Goal: Information Seeking & Learning: Learn about a topic

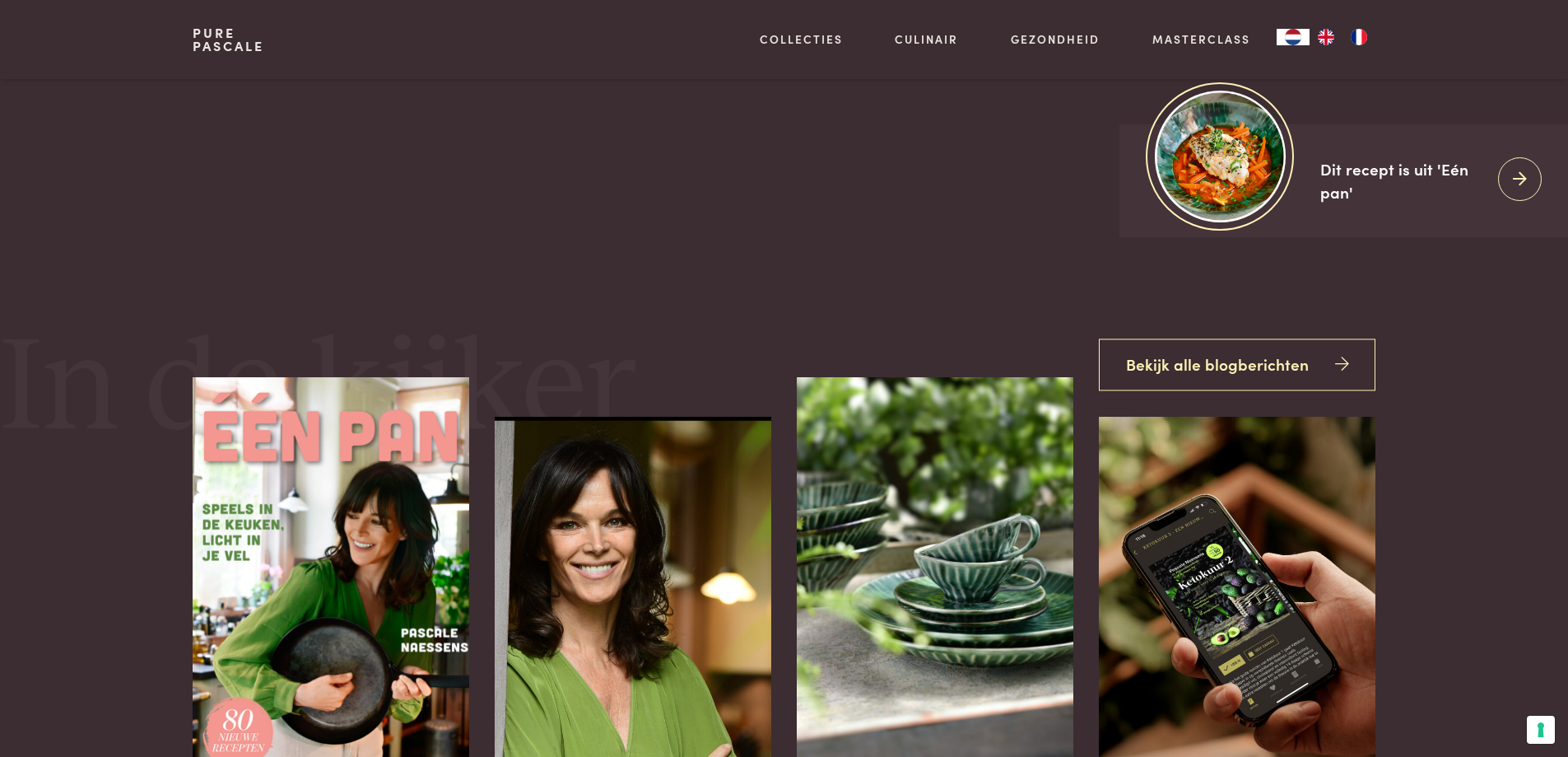
scroll to position [226, 0]
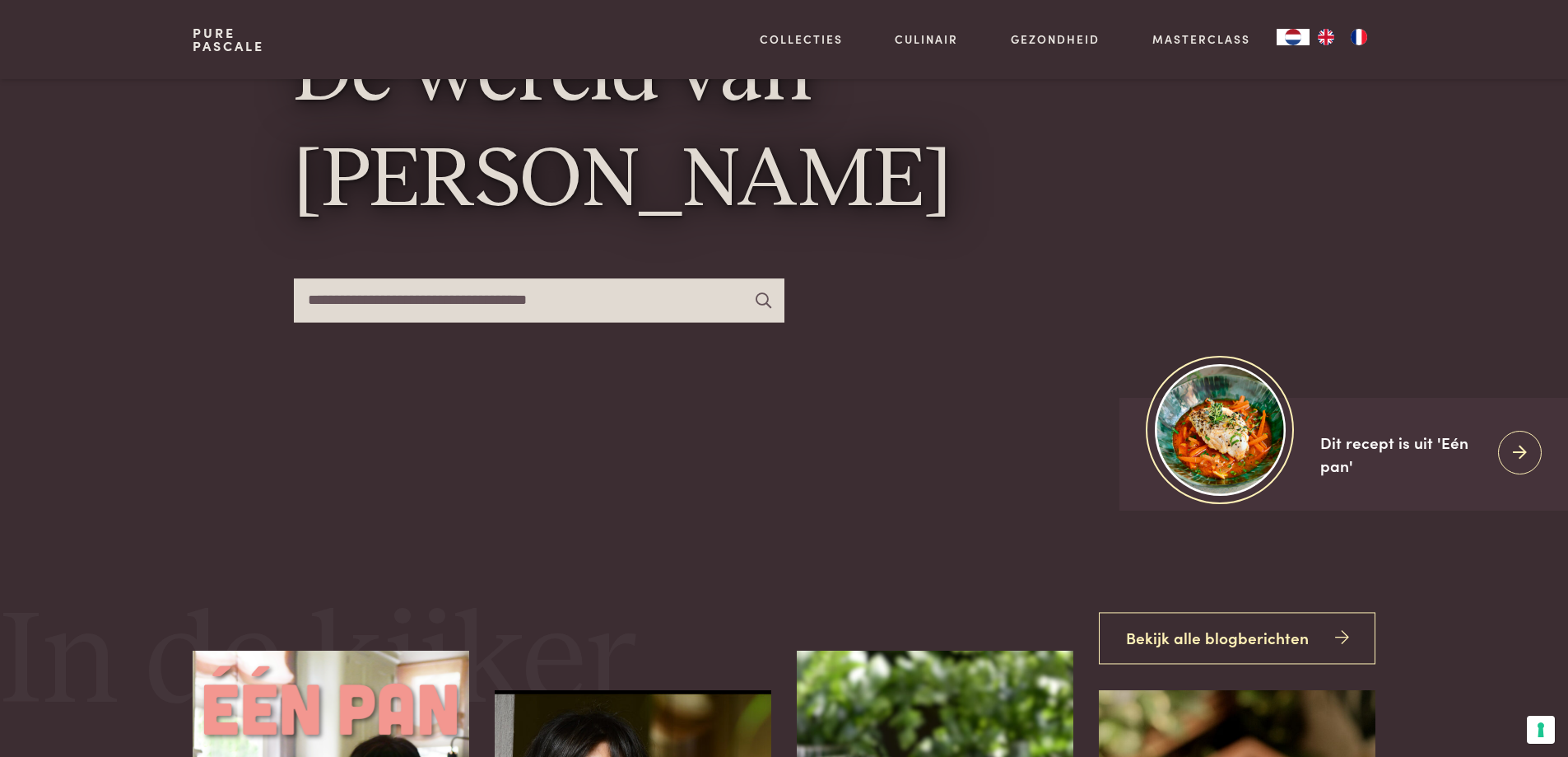
click at [603, 309] on input "text" at bounding box center [539, 301] width 491 height 44
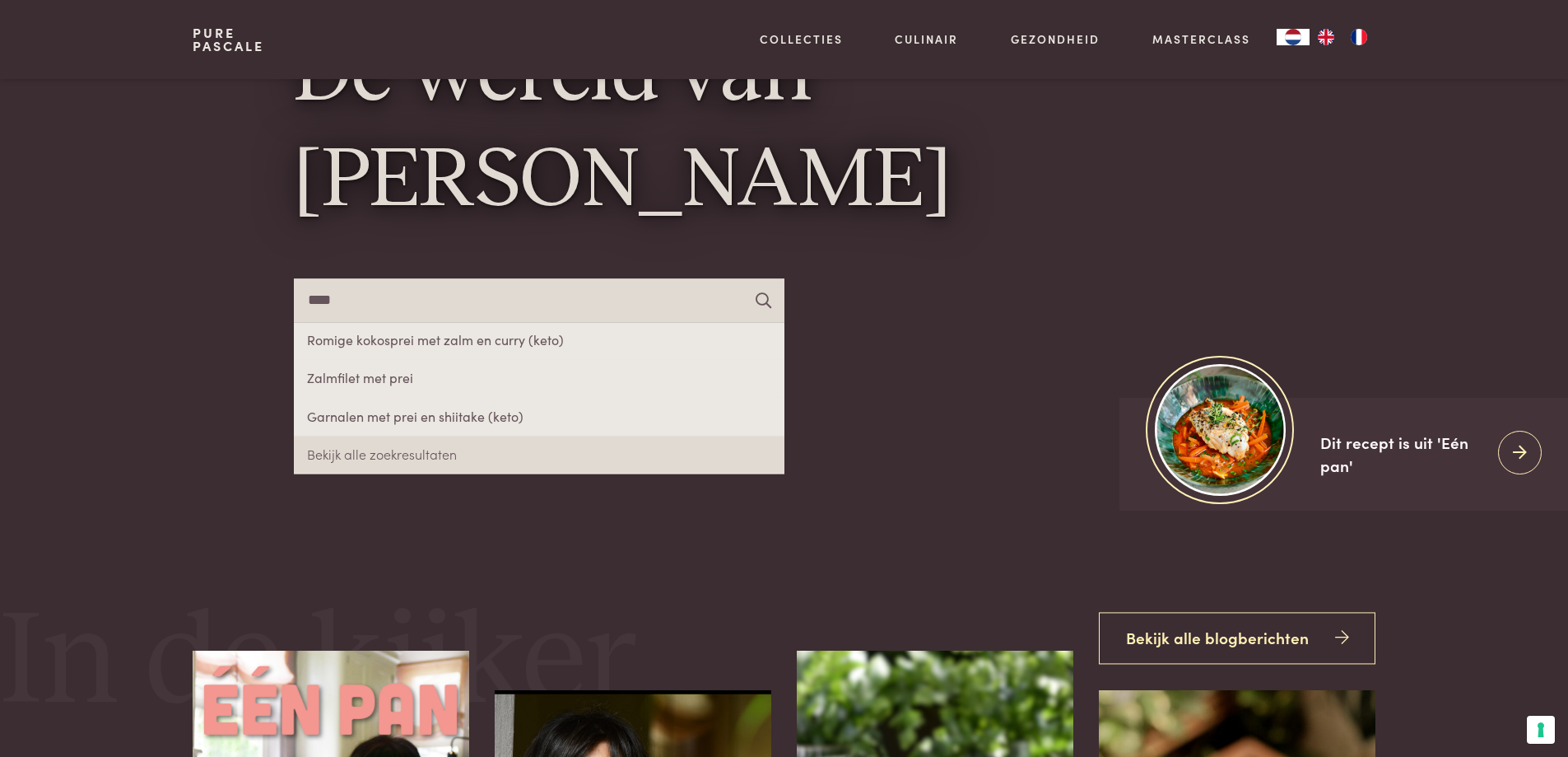
type input "****"
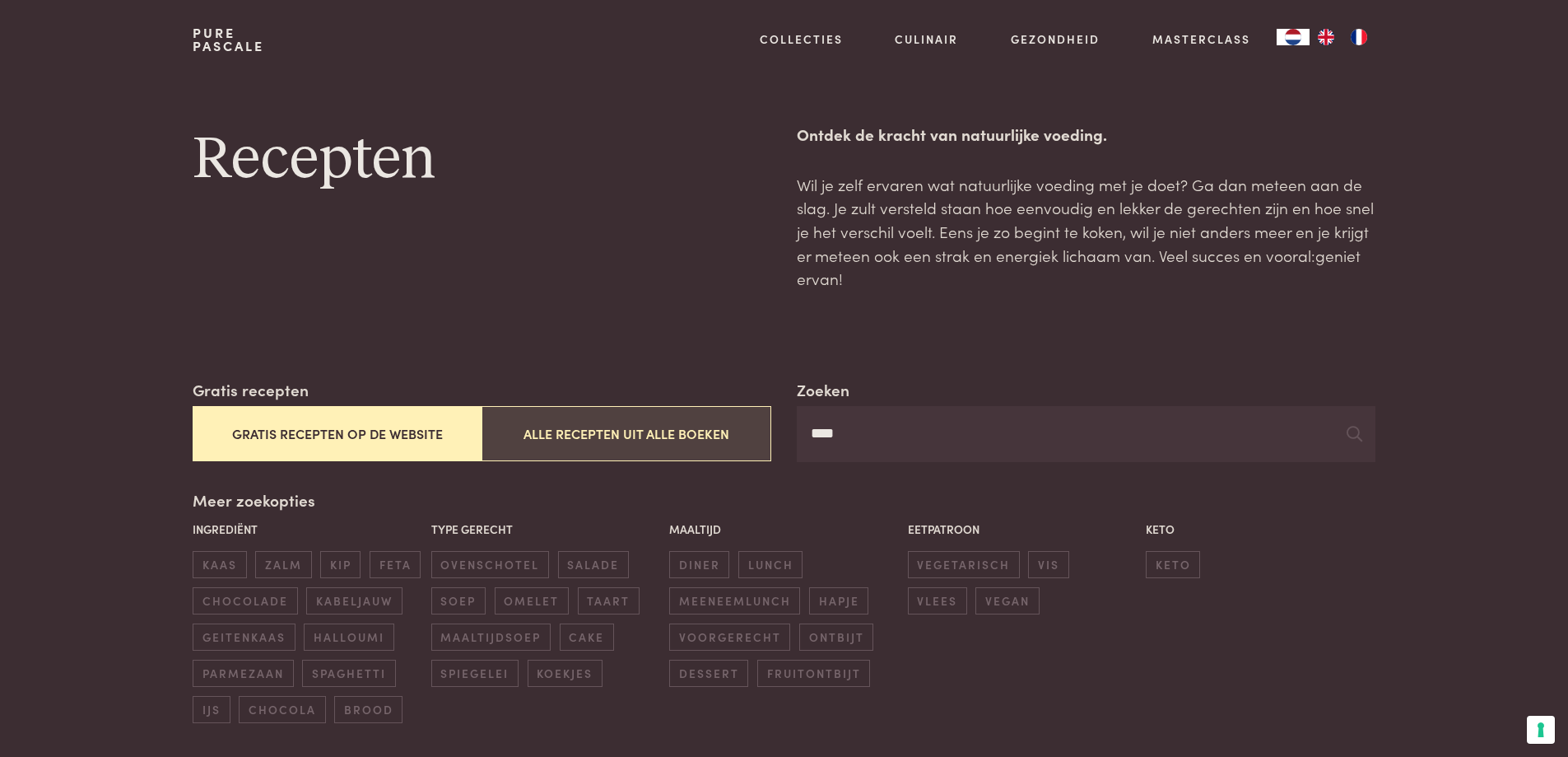
click at [662, 432] on button "Alle recepten uit alle boeken" at bounding box center [625, 434] width 289 height 56
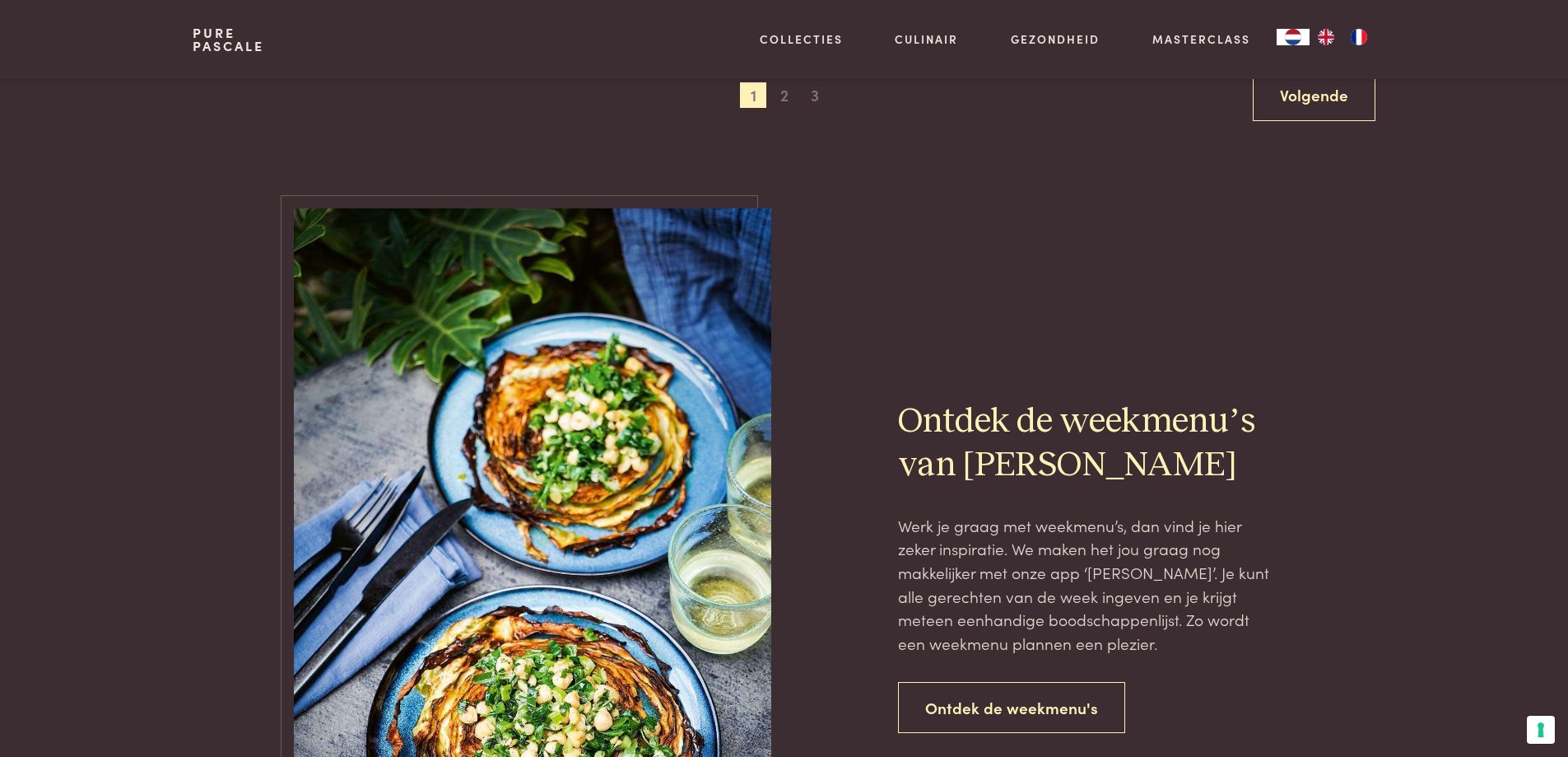
scroll to position [3124, 0]
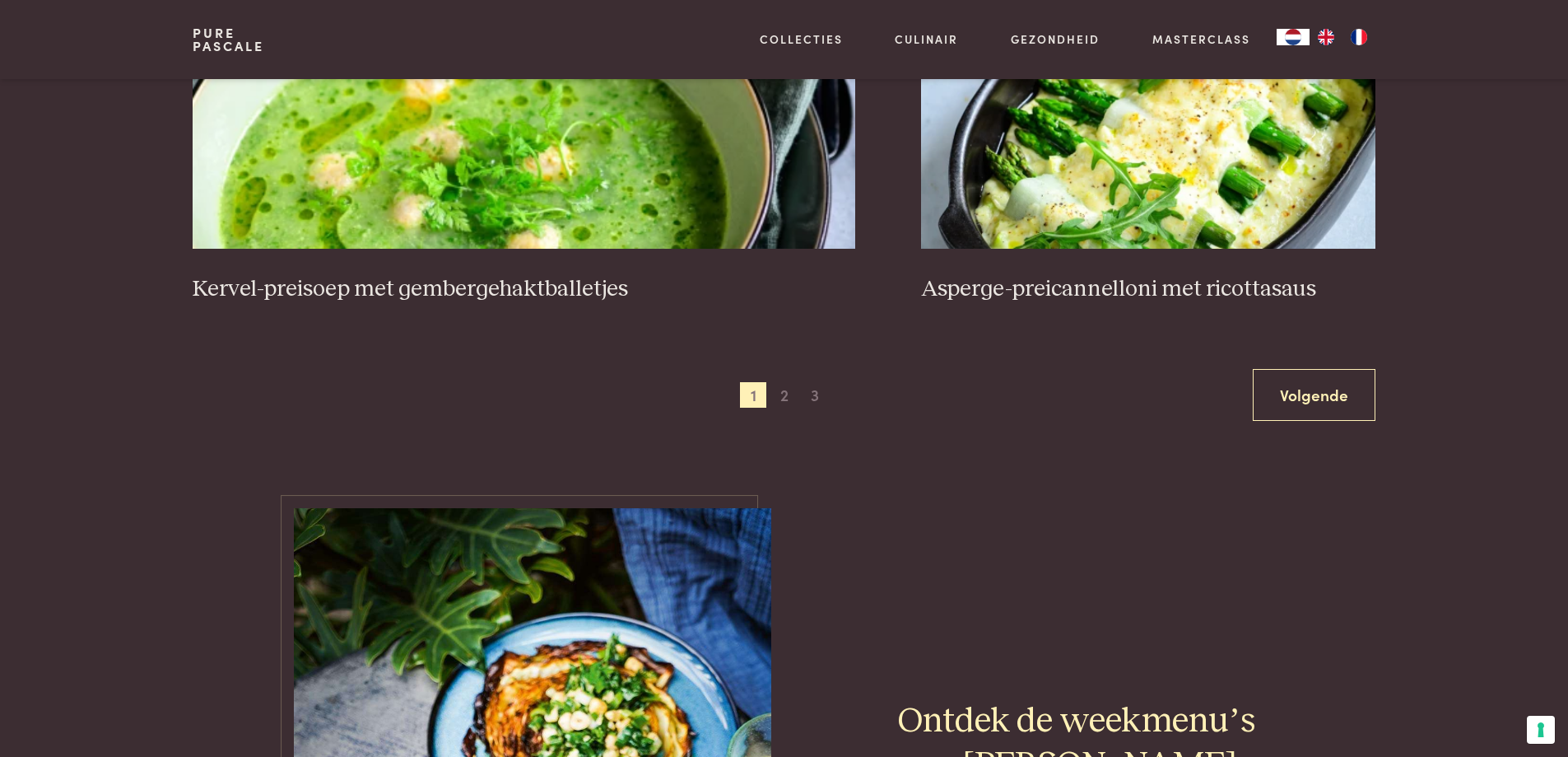
click at [814, 397] on span "3" at bounding box center [815, 395] width 26 height 26
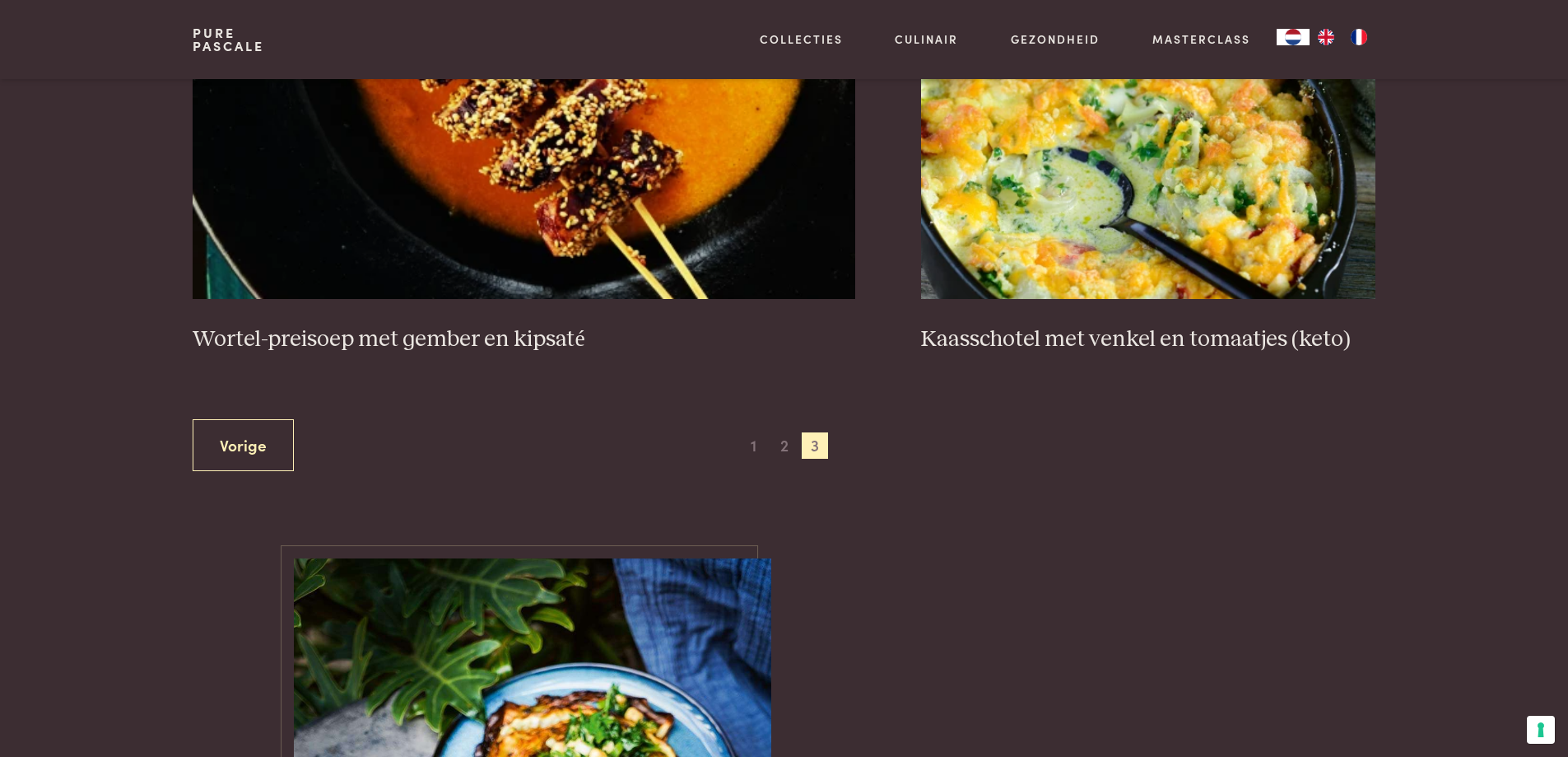
scroll to position [1703, 0]
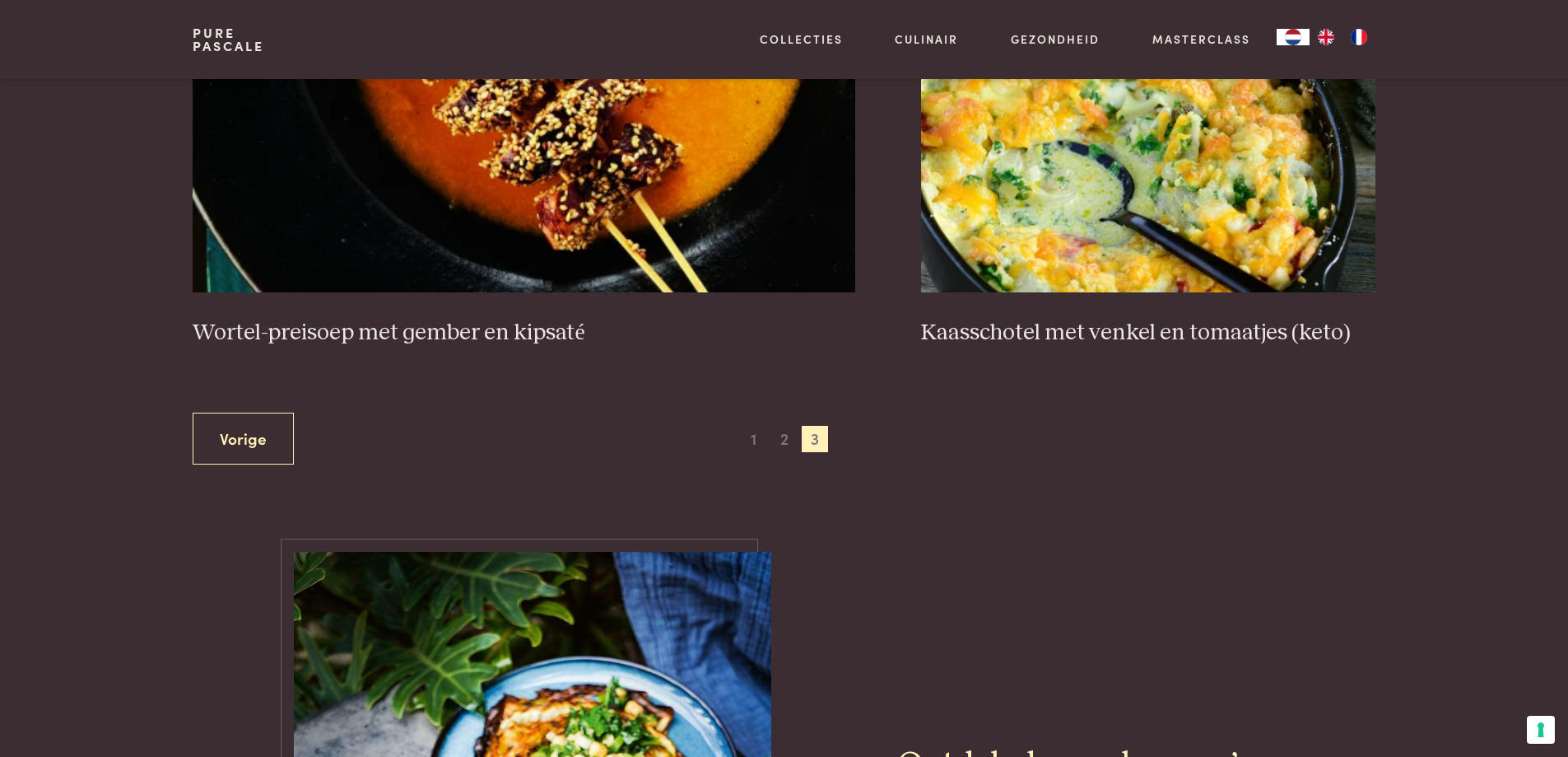
click at [783, 443] on span "2" at bounding box center [784, 439] width 26 height 26
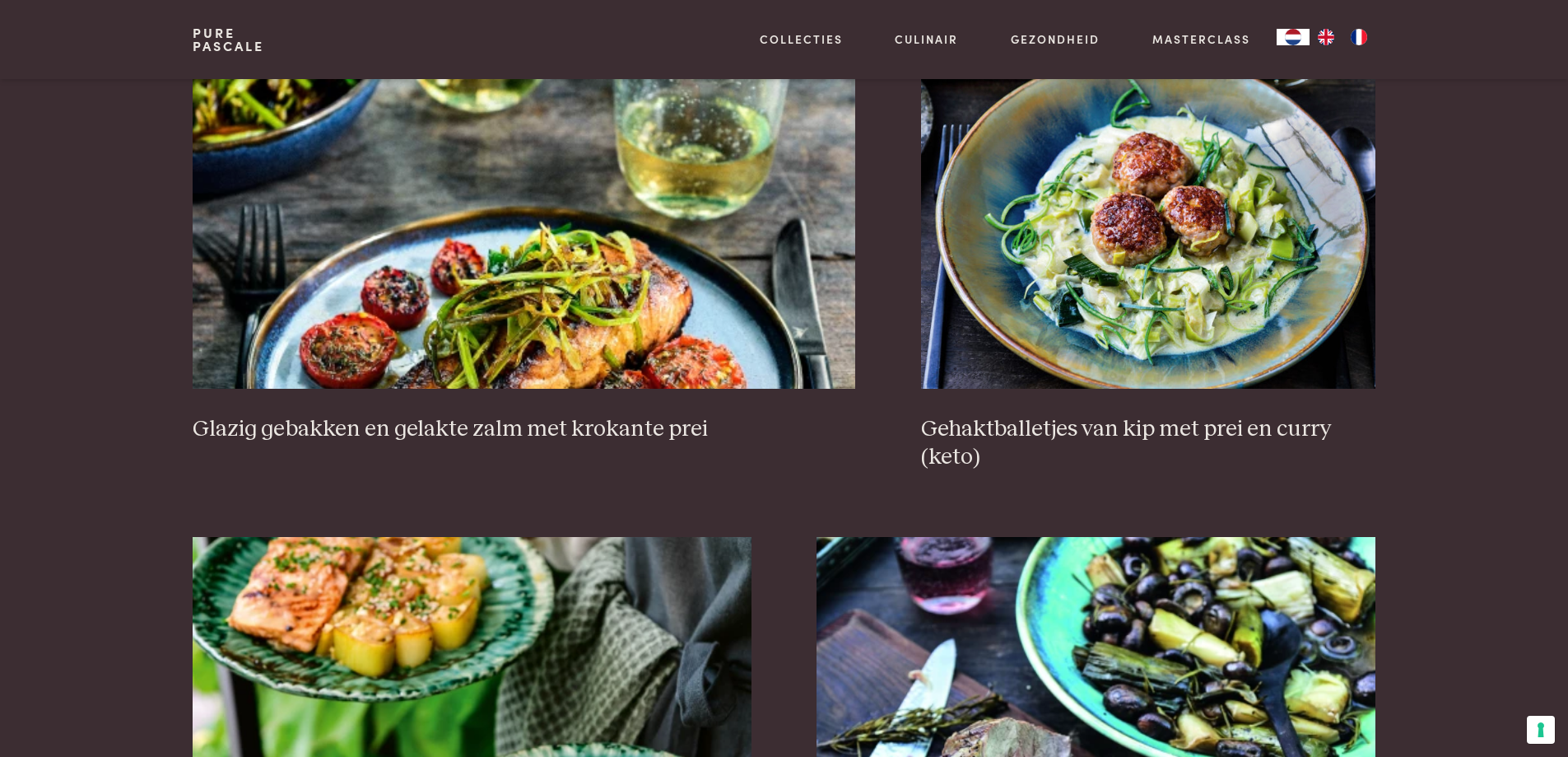
scroll to position [1459, 0]
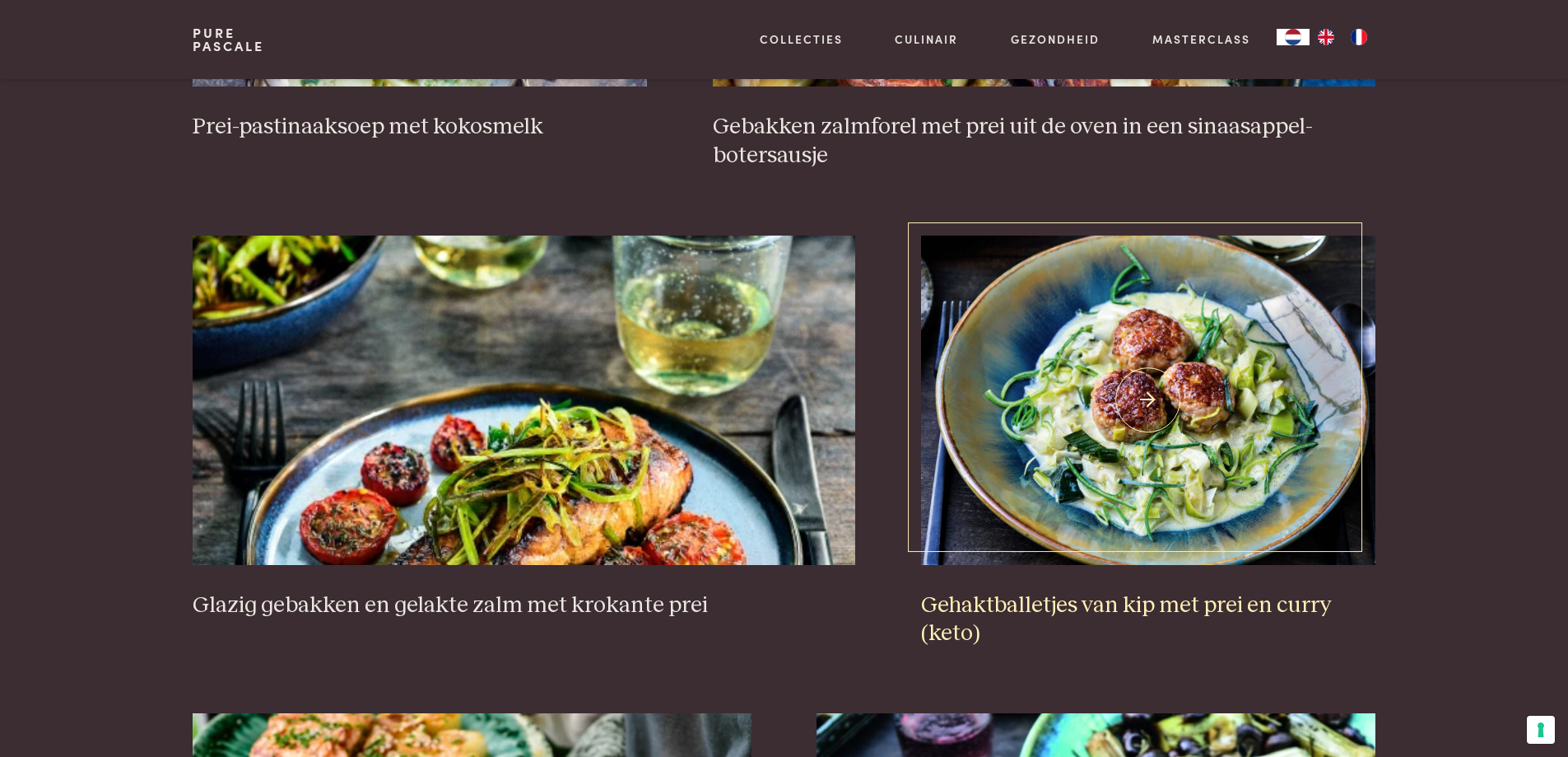
click at [1134, 440] on img at bounding box center [1148, 400] width 454 height 329
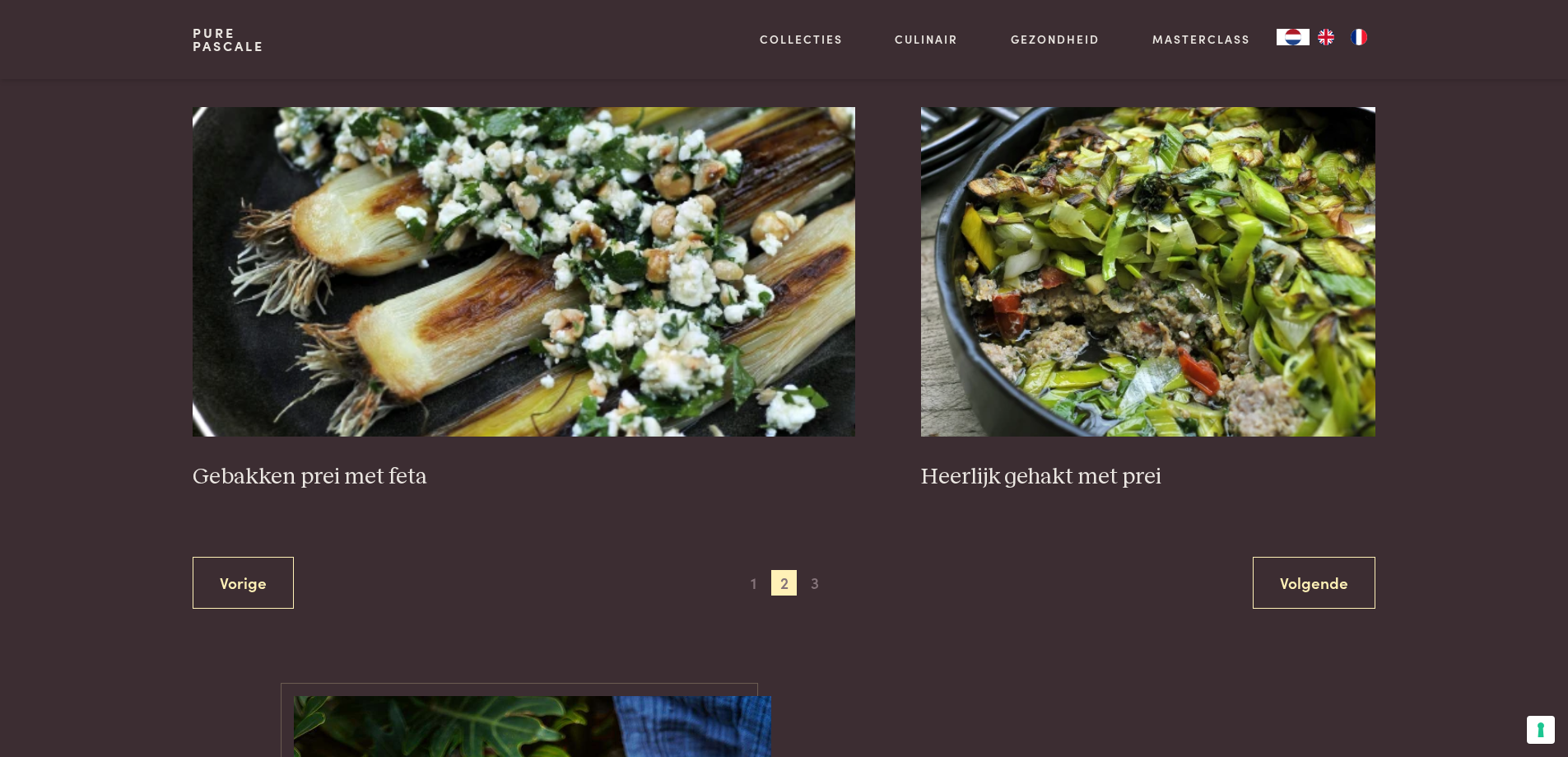
scroll to position [3002, 0]
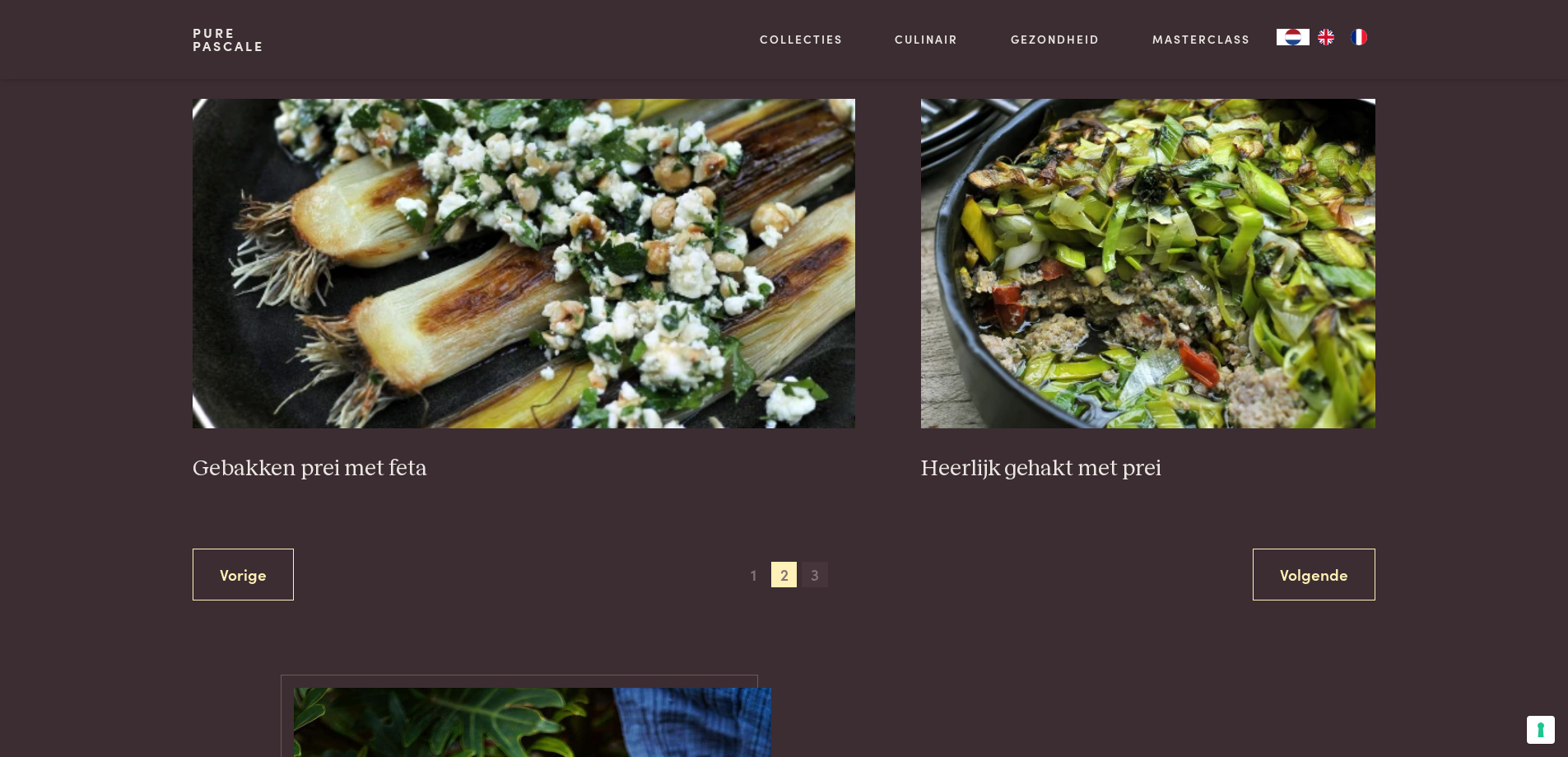
click at [816, 580] on span "3" at bounding box center [815, 574] width 26 height 26
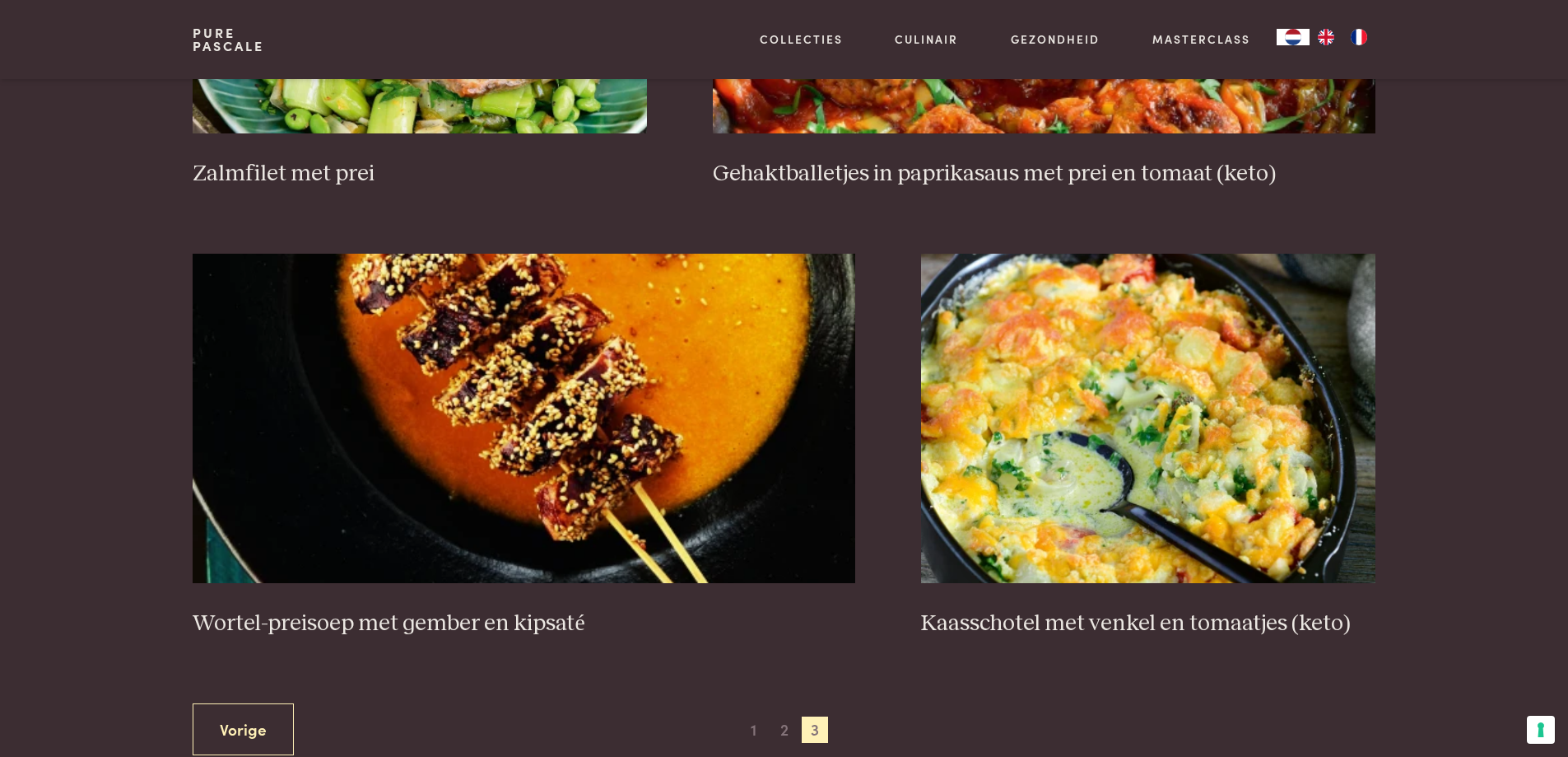
scroll to position [1426, 0]
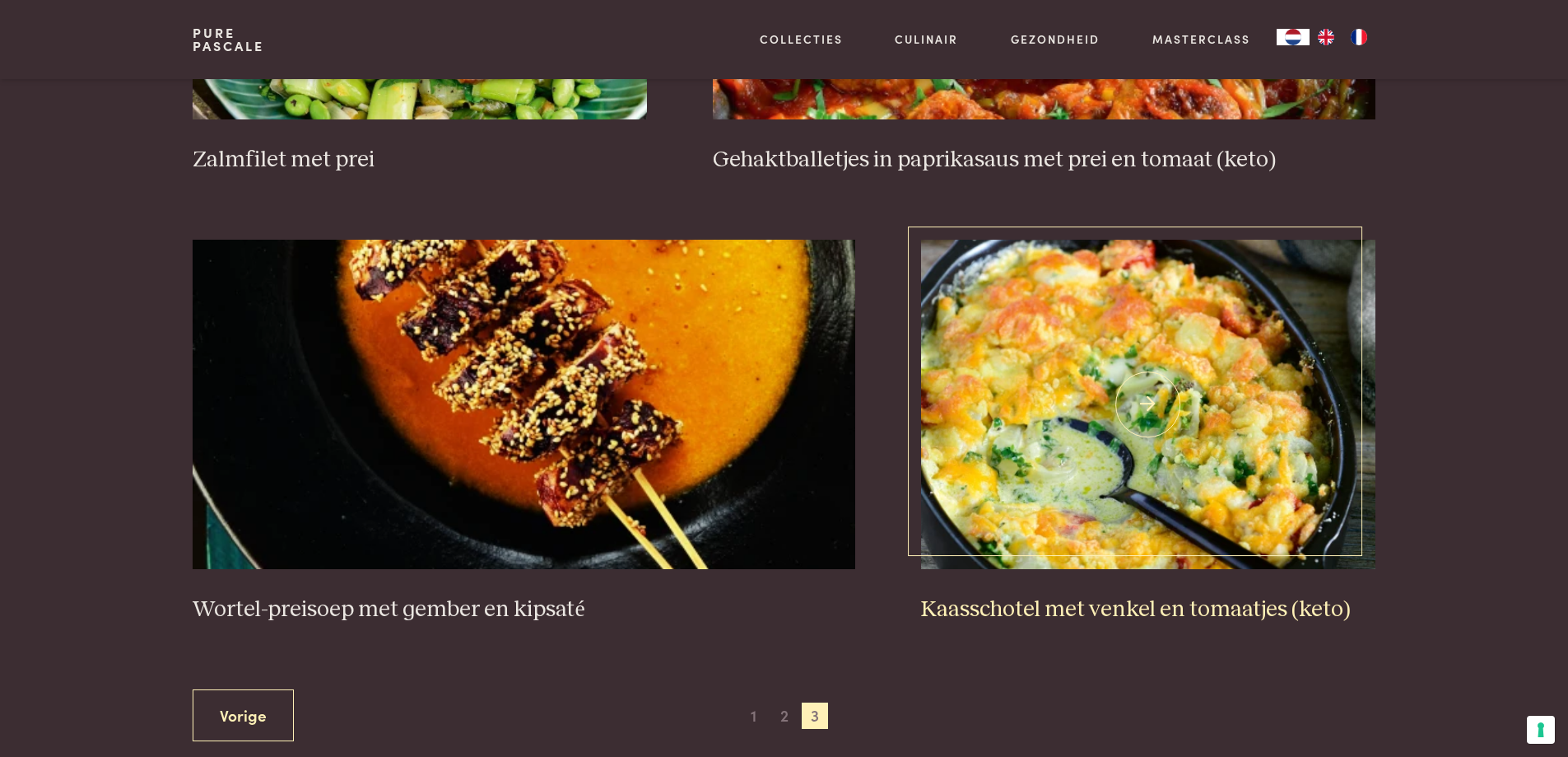
click at [1147, 342] on img at bounding box center [1148, 404] width 454 height 329
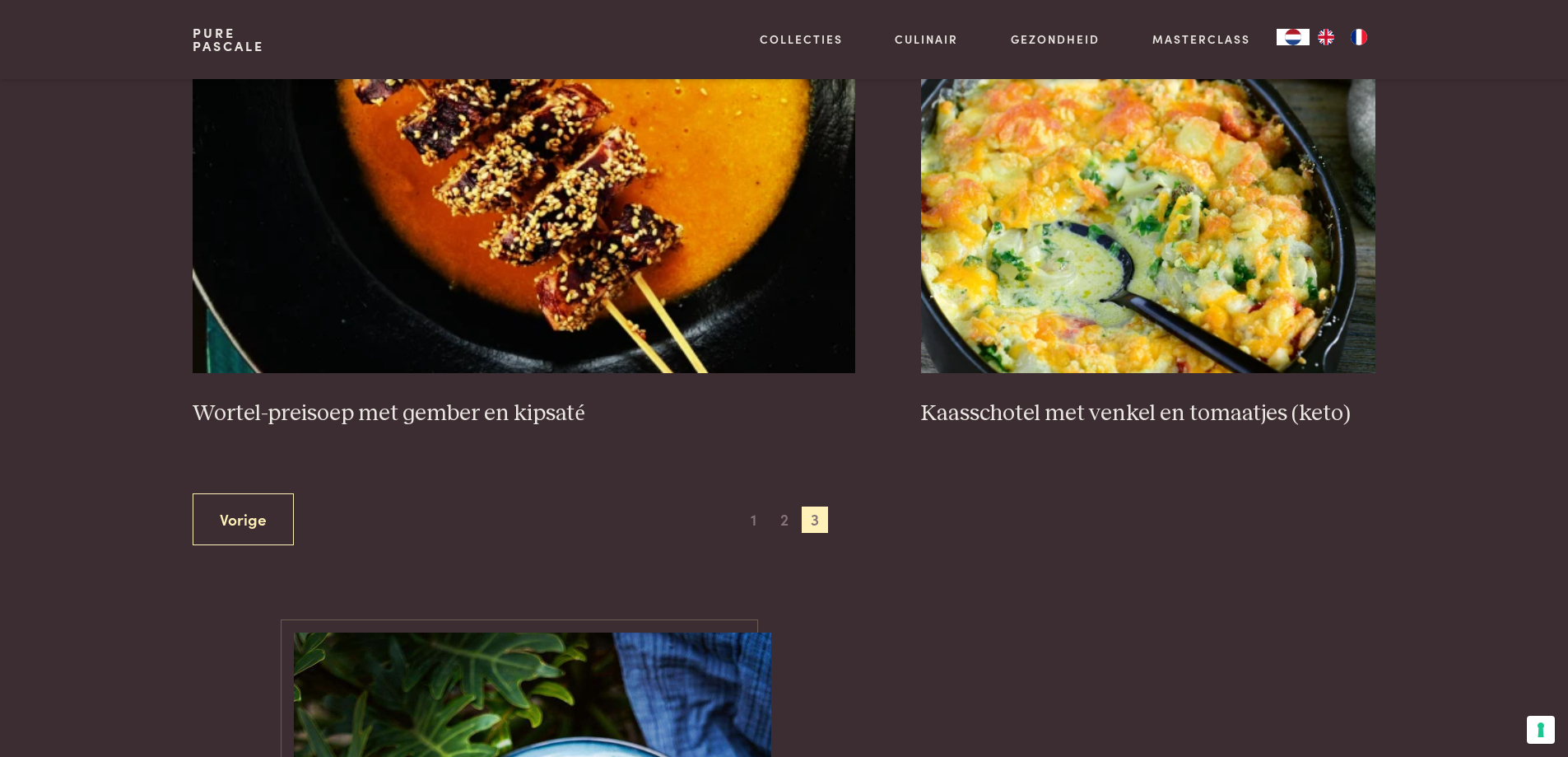
scroll to position [1656, 0]
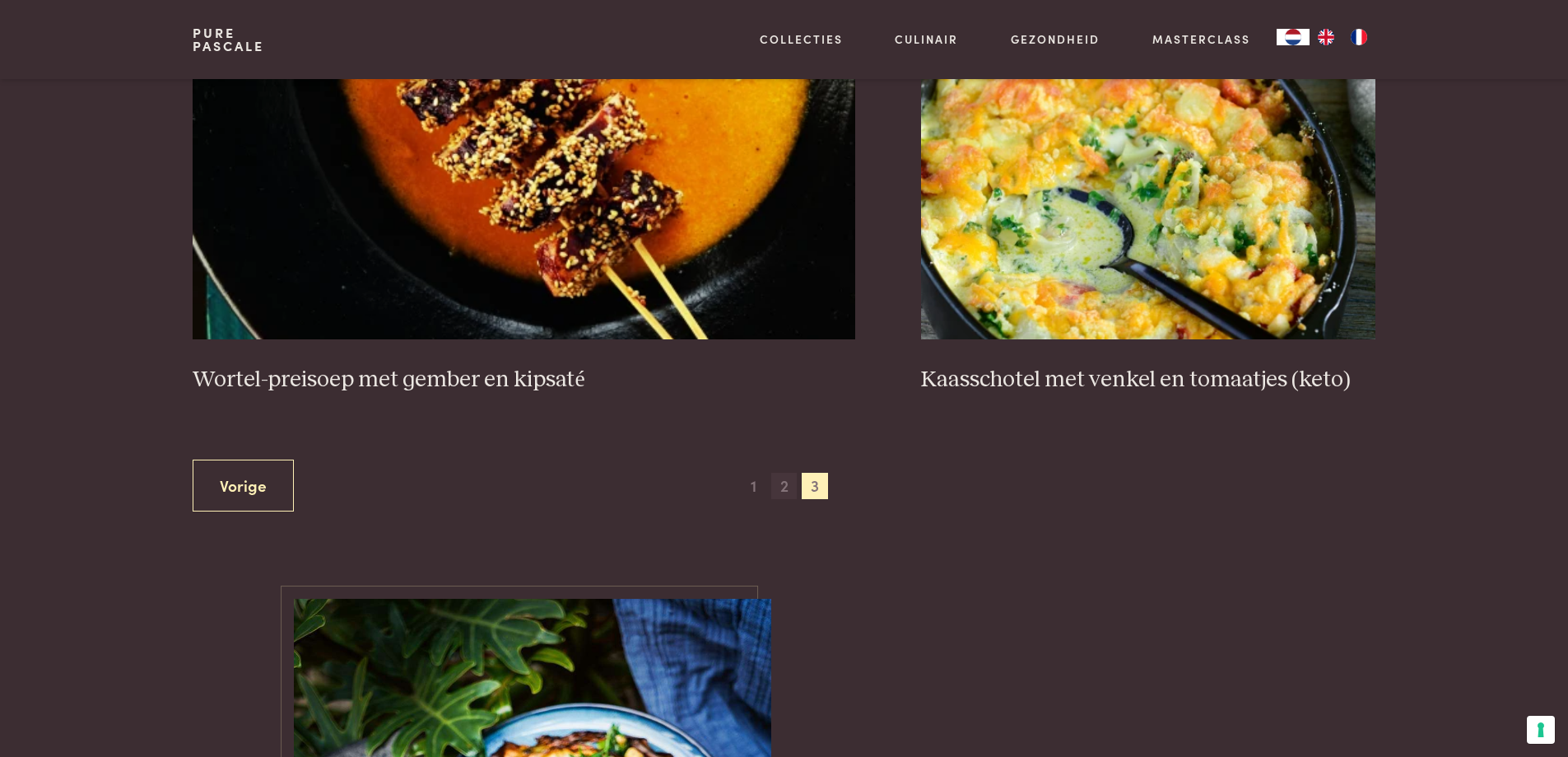
click at [781, 478] on span "2" at bounding box center [784, 485] width 26 height 26
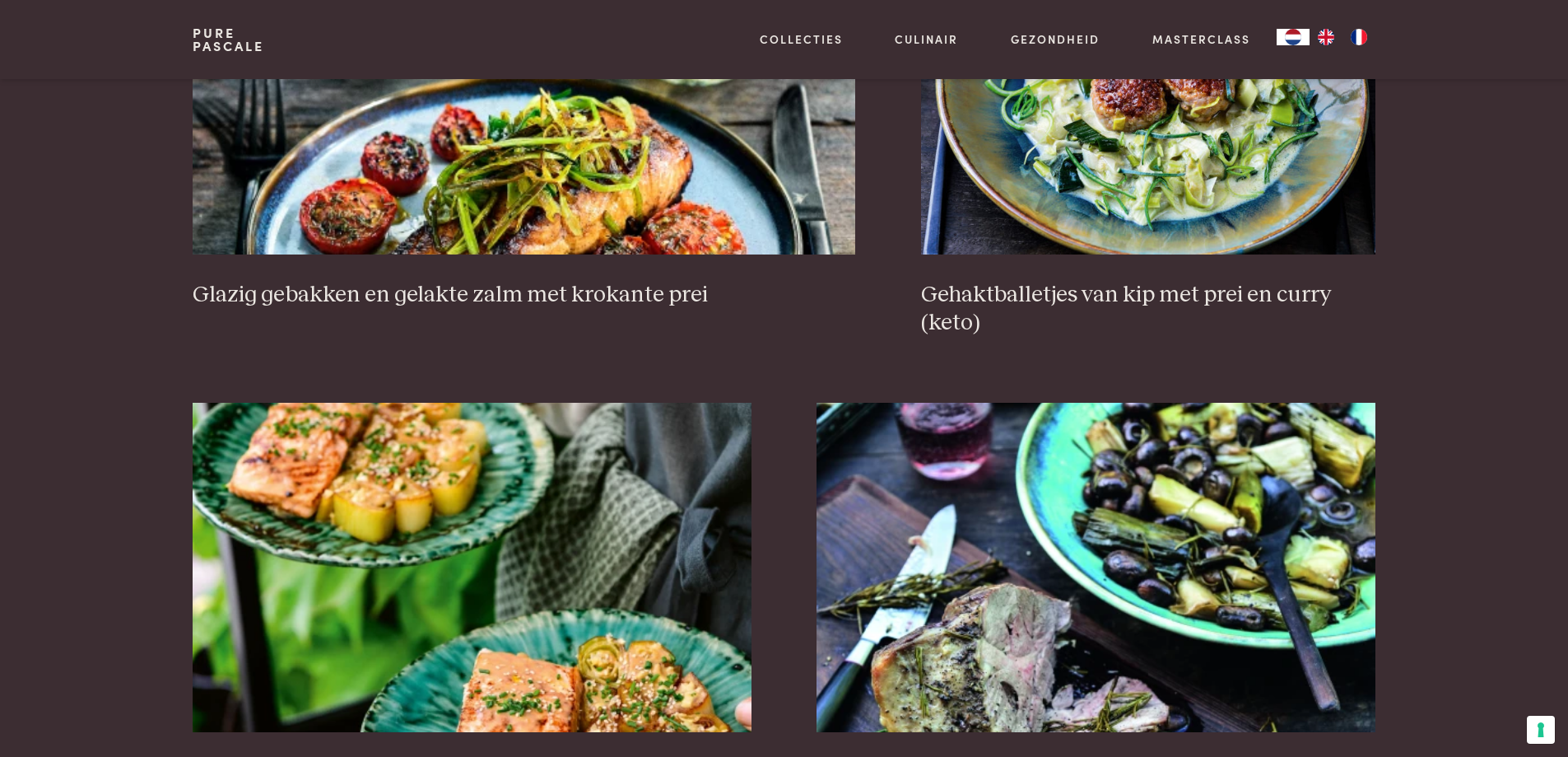
scroll to position [1954, 0]
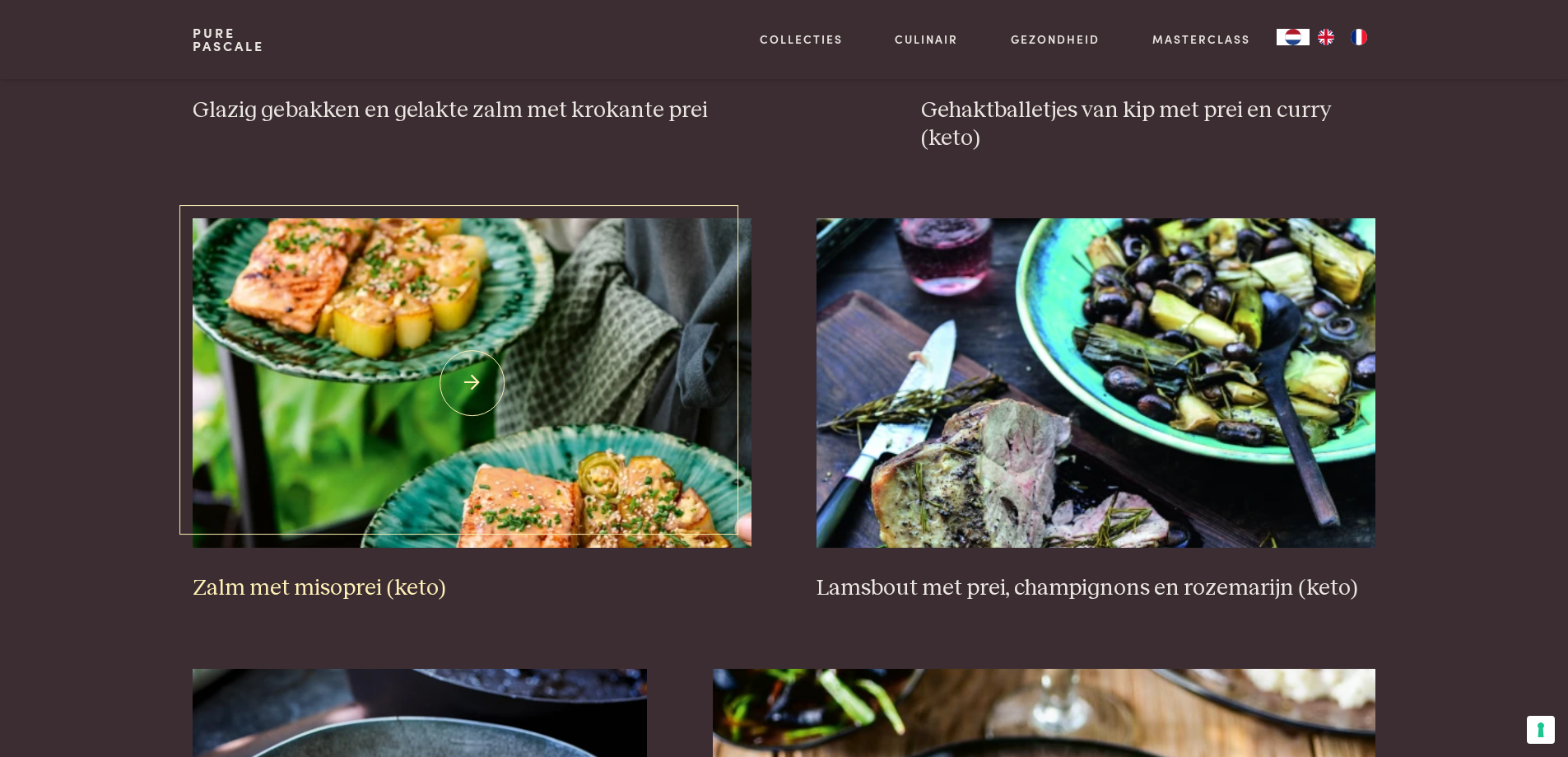
click at [621, 277] on img at bounding box center [471, 382] width 558 height 329
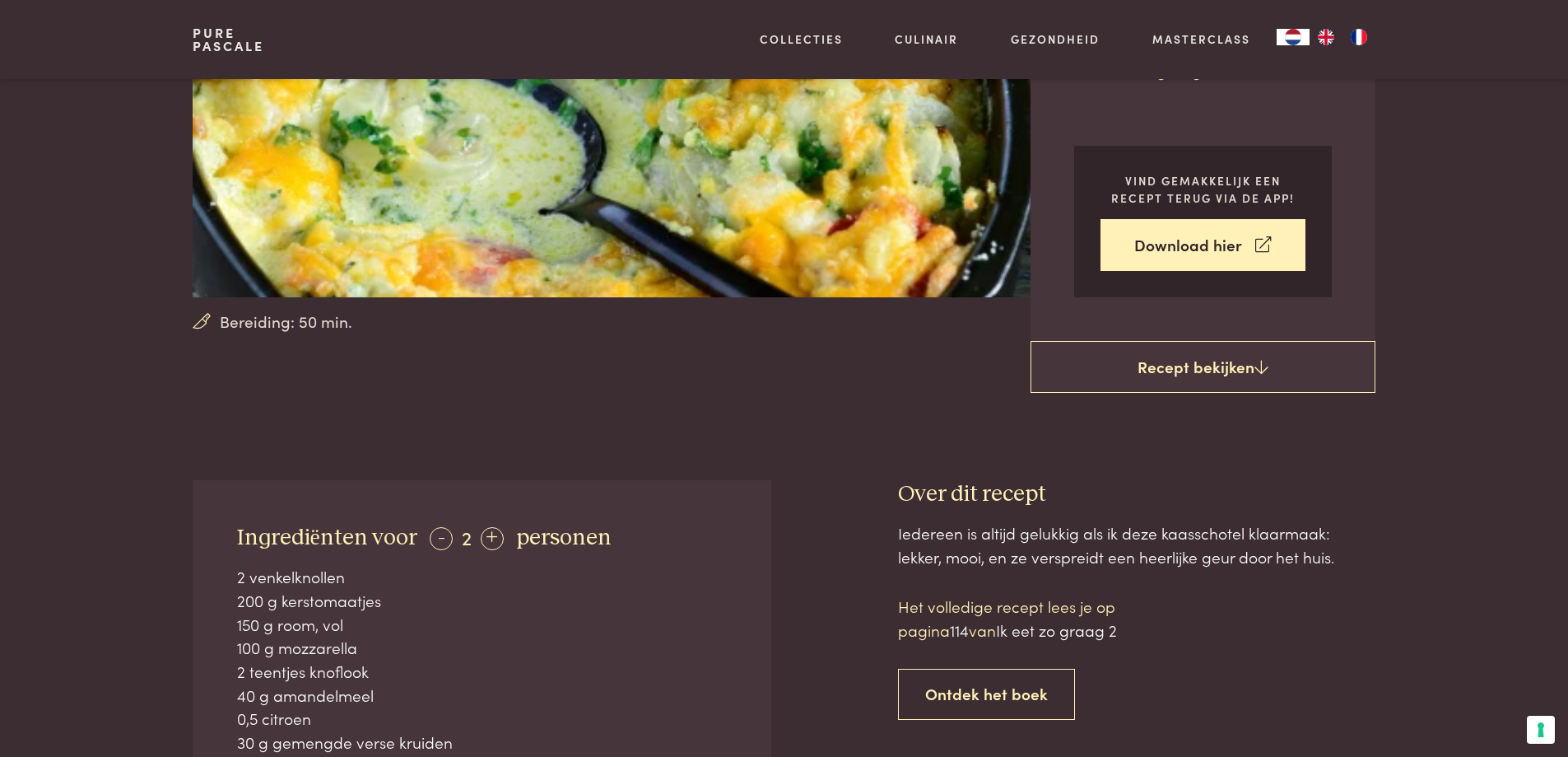
scroll to position [375, 0]
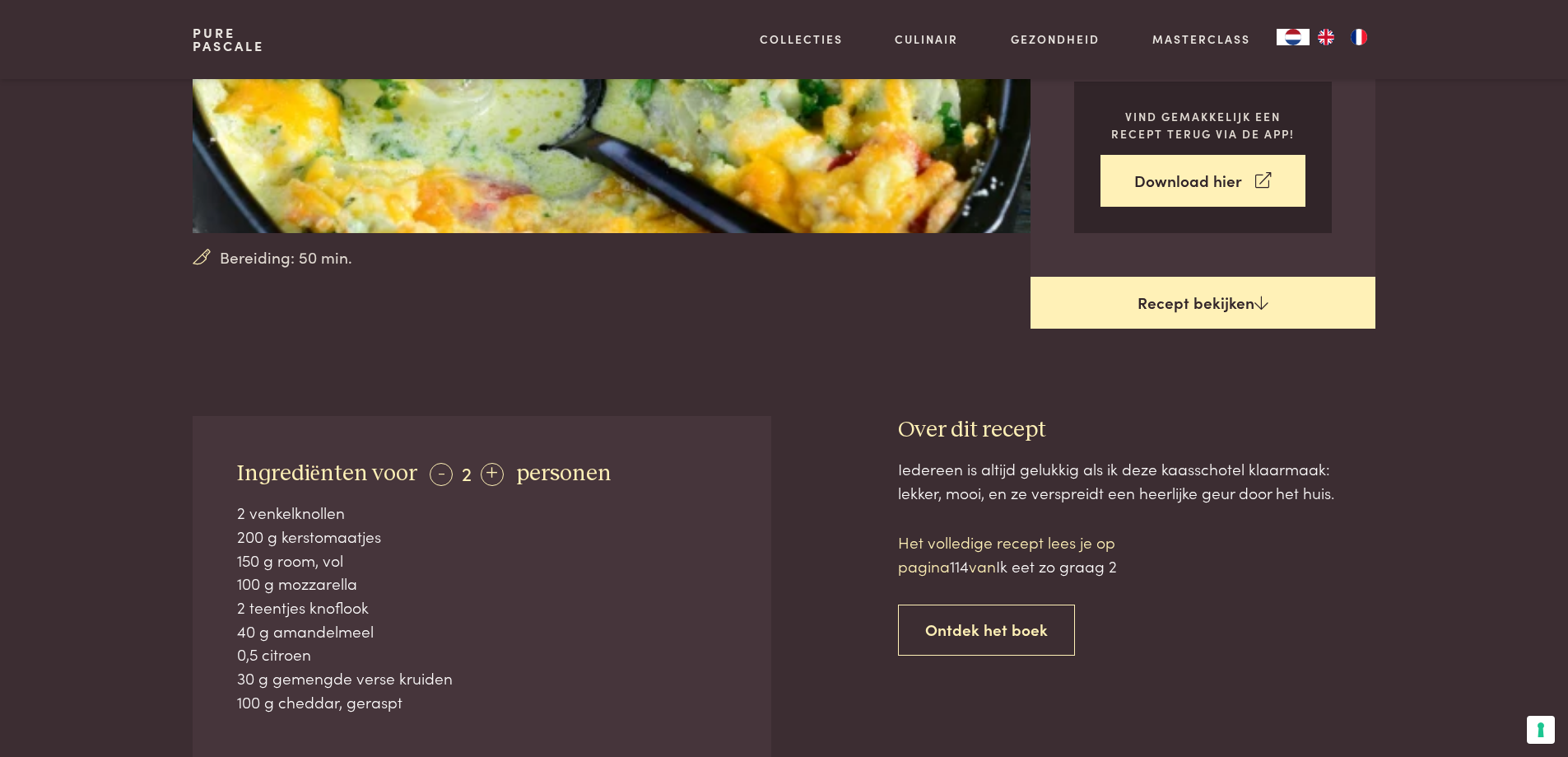
click at [1186, 296] on link "Recept bekijken" at bounding box center [1203, 303] width 345 height 53
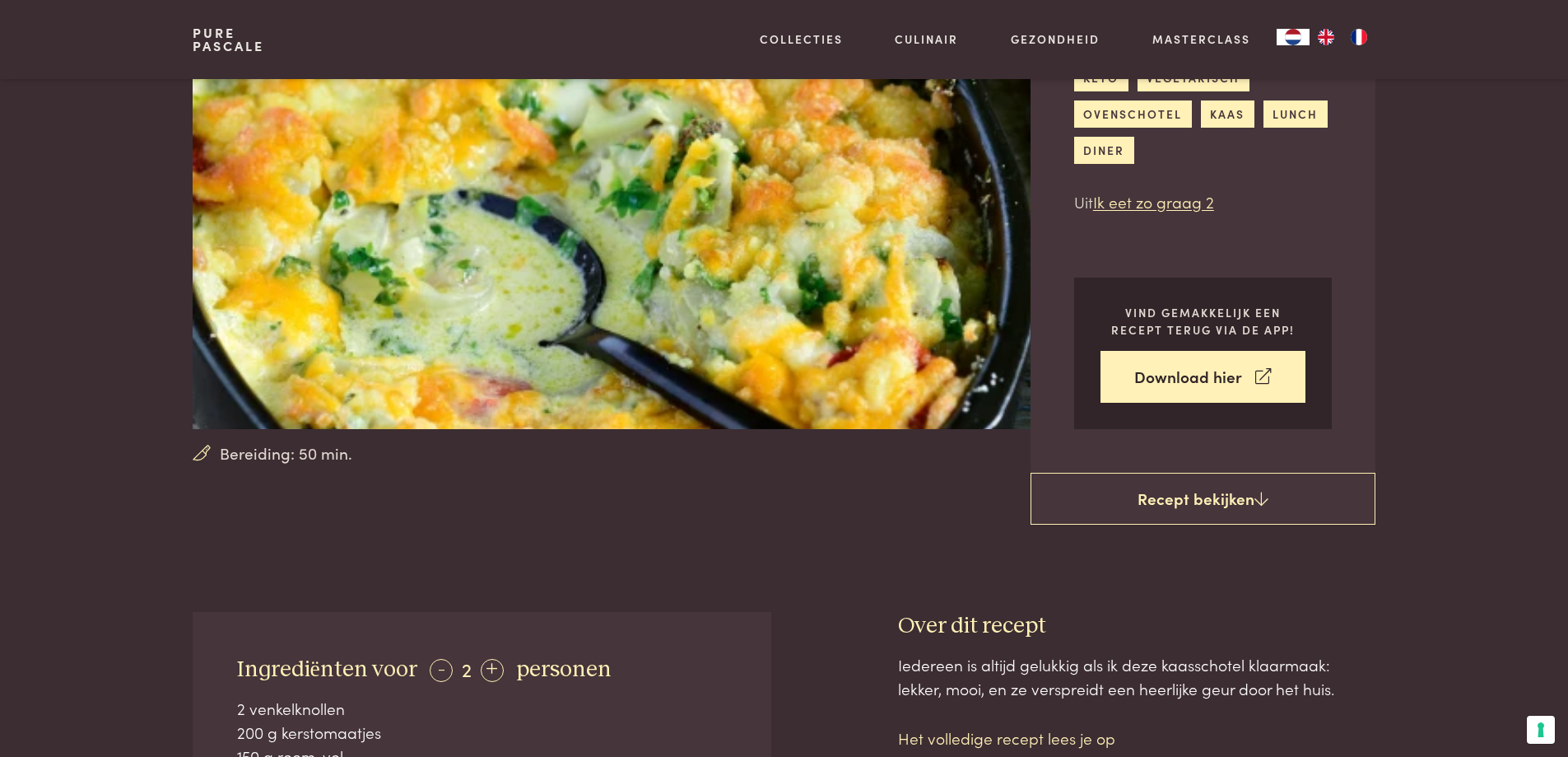
scroll to position [54, 0]
